Goal: Navigation & Orientation: Find specific page/section

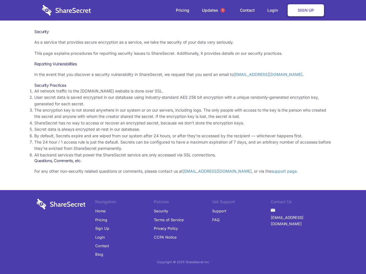
click at [183, 137] on li "By default, Secrets expire and are wiped from our system after 24 hours, or aft…" at bounding box center [182, 136] width 297 height 6
click at [223, 10] on span "1" at bounding box center [222, 10] width 5 height 5
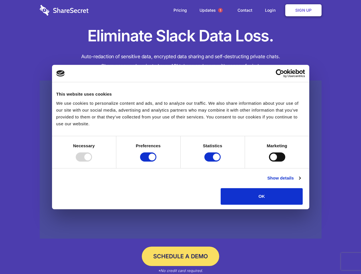
click at [92, 162] on div at bounding box center [84, 157] width 16 height 9
click at [156, 162] on input "Preferences" at bounding box center [148, 157] width 16 height 9
checkbox input "false"
click at [213, 162] on input "Statistics" at bounding box center [212, 157] width 16 height 9
checkbox input "false"
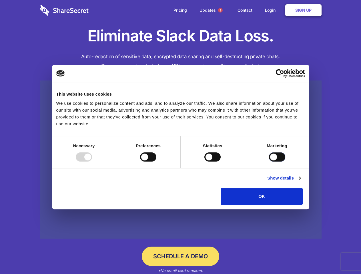
click at [269, 162] on input "Marketing" at bounding box center [277, 157] width 16 height 9
checkbox input "true"
click at [300, 182] on link "Show details" at bounding box center [283, 178] width 33 height 7
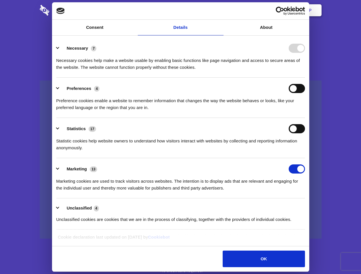
click at [308, 207] on ul "Necessary 7 Necessary cookies help make a website usable by enabling basic func…" at bounding box center [180, 133] width 254 height 193
click at [220, 10] on span "1" at bounding box center [220, 10] width 5 height 5
